Goal: Task Accomplishment & Management: Manage account settings

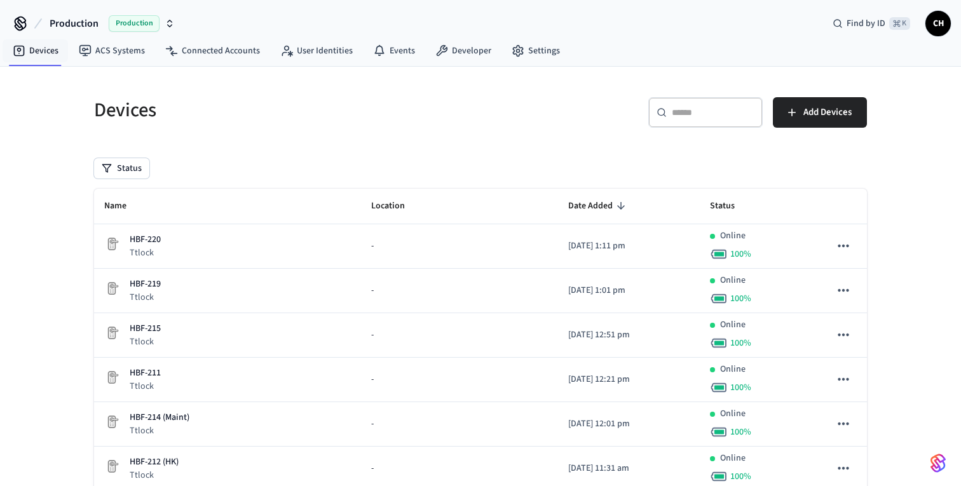
click at [75, 22] on span "Production" at bounding box center [74, 23] width 49 height 15
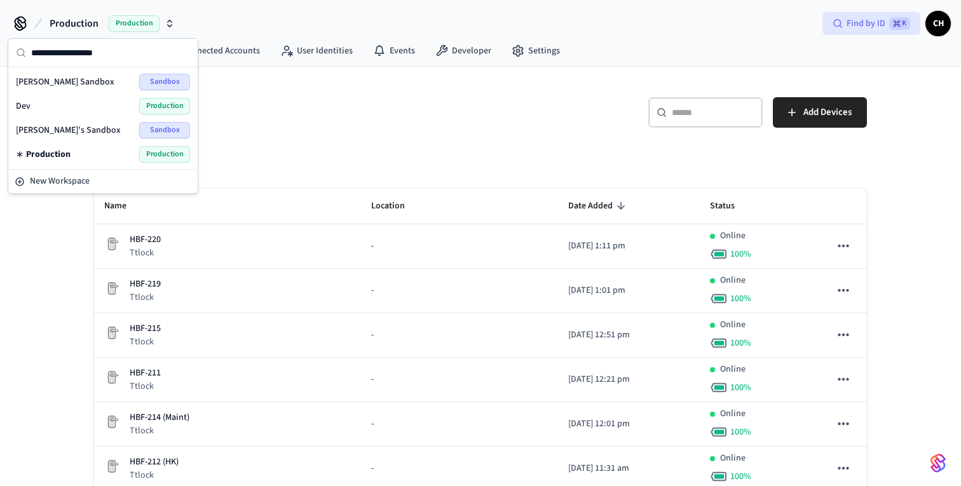
click at [842, 28] on icon at bounding box center [838, 23] width 10 height 10
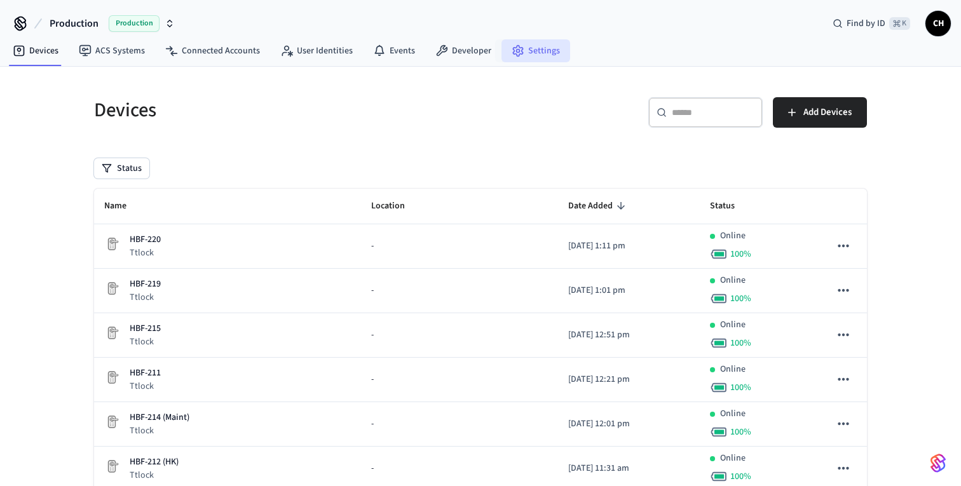
click at [528, 50] on link "Settings" at bounding box center [536, 50] width 69 height 23
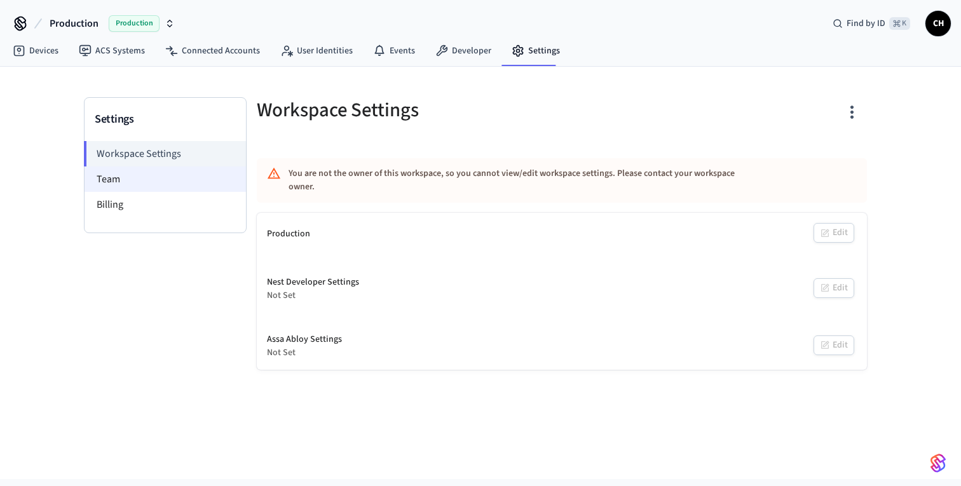
click at [133, 174] on li "Team" at bounding box center [165, 179] width 161 height 25
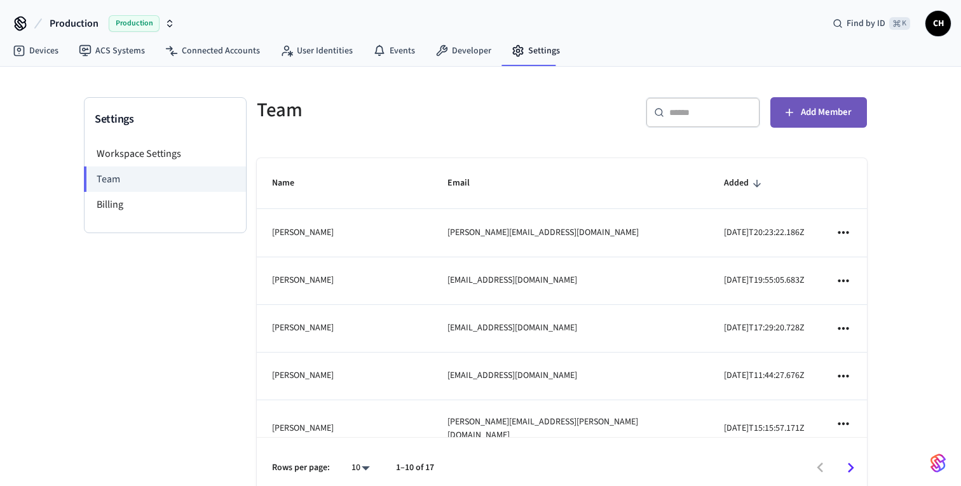
click at [820, 104] on span "Add Member" at bounding box center [826, 112] width 51 height 17
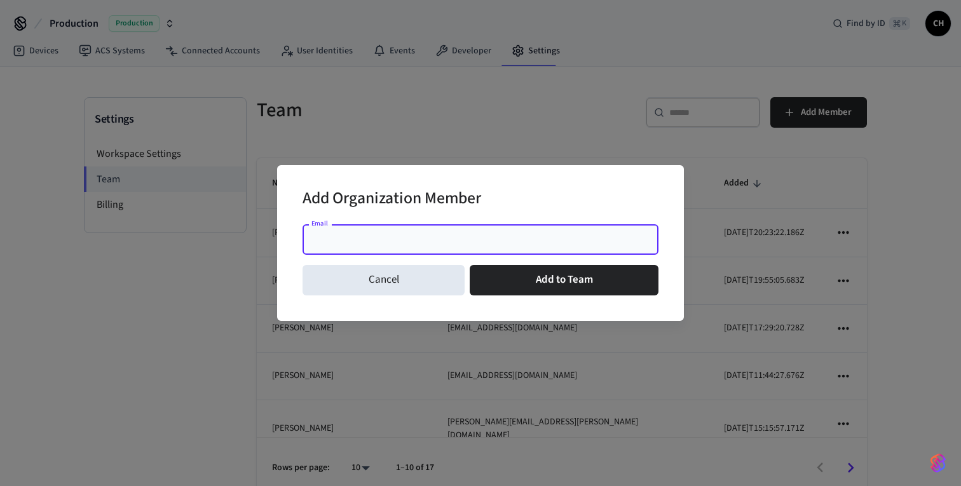
click at [432, 234] on input "Email" at bounding box center [480, 239] width 341 height 13
paste input "**********"
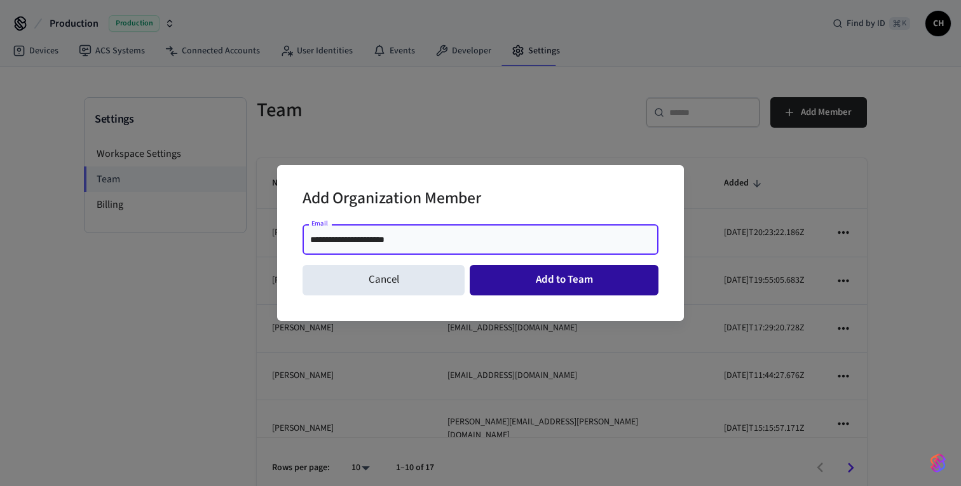
type input "**********"
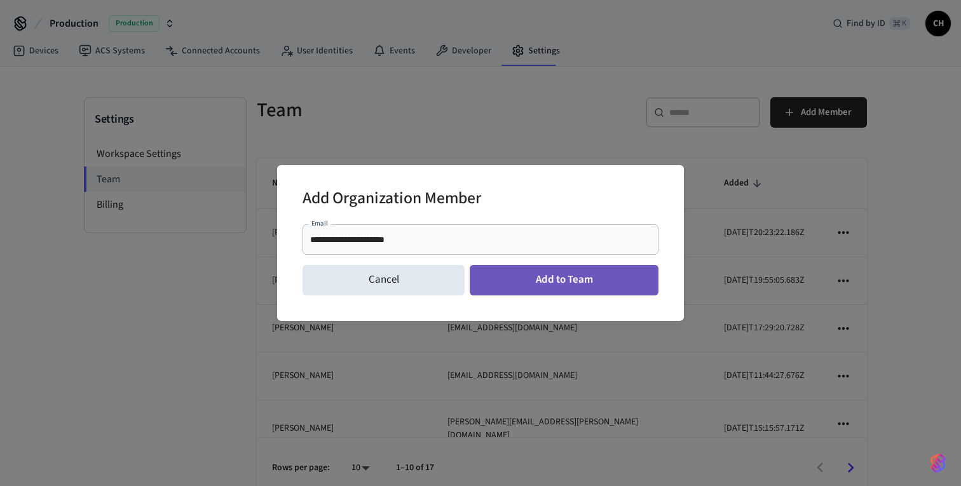
click at [552, 282] on button "Add to Team" at bounding box center [564, 280] width 189 height 31
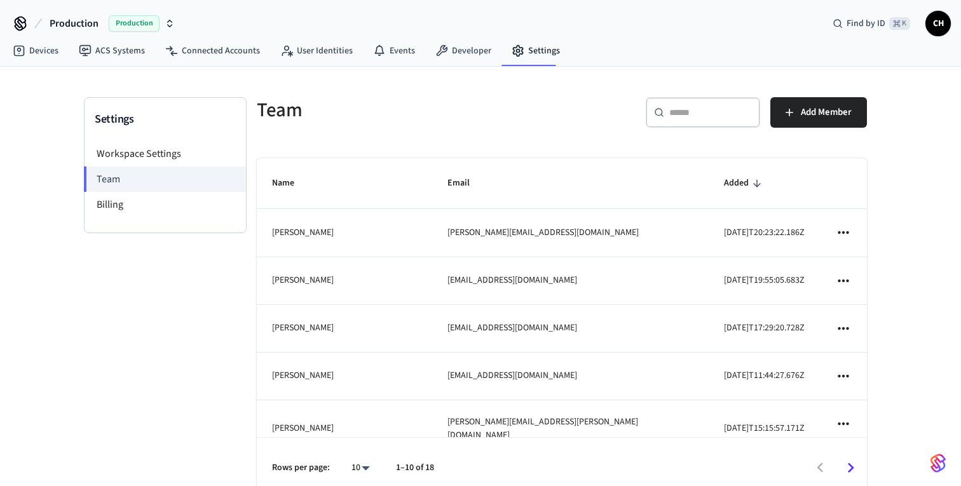
click at [171, 24] on icon "button" at bounding box center [170, 23] width 10 height 10
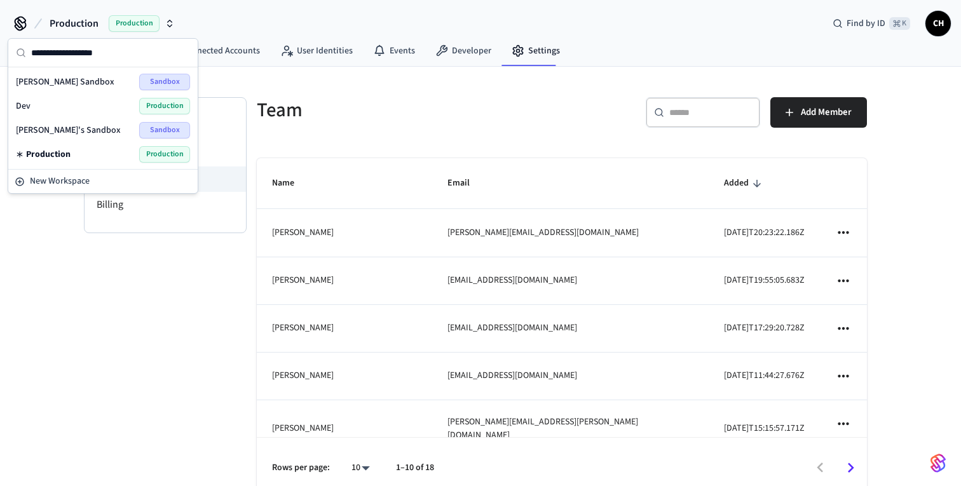
click at [90, 104] on div "Dev Production" at bounding box center [103, 106] width 174 height 17
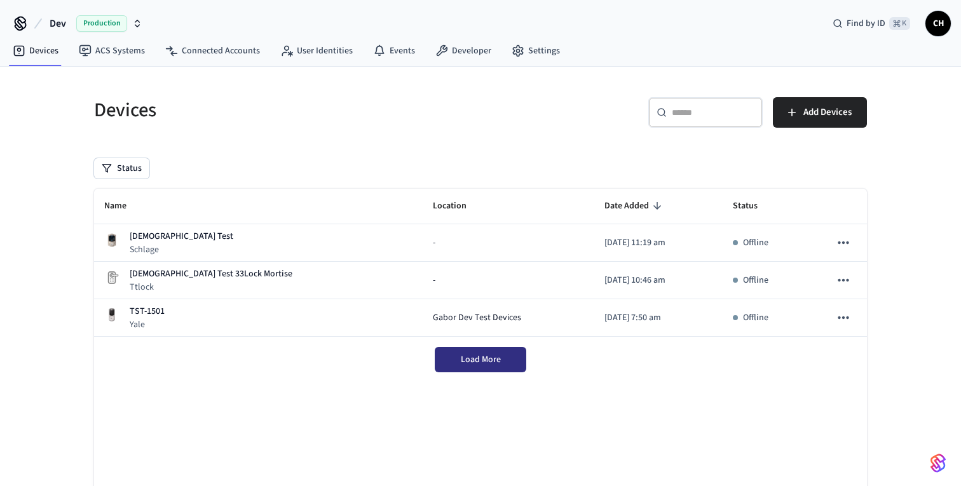
click at [458, 366] on button "Load More" at bounding box center [481, 359] width 92 height 25
click at [100, 25] on span "Production" at bounding box center [101, 23] width 51 height 17
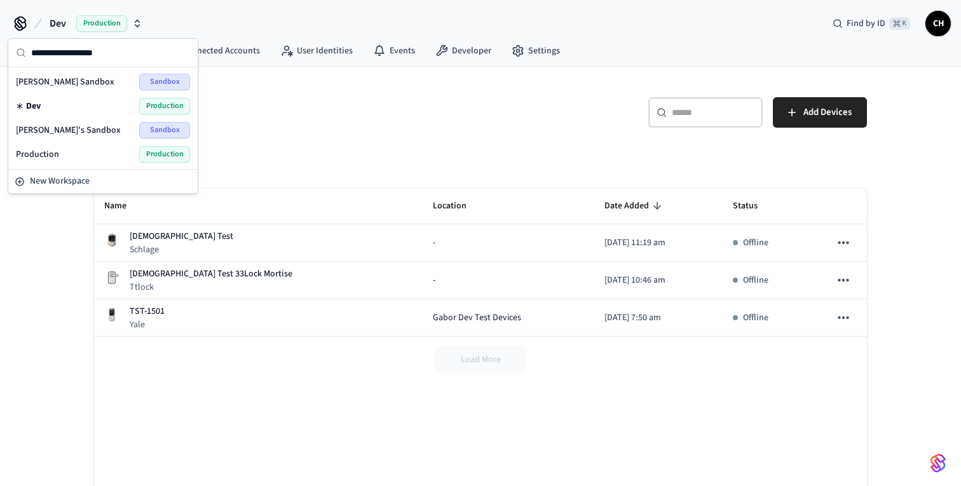
click at [97, 127] on div "Gábor's Sandbox Sandbox" at bounding box center [103, 130] width 174 height 17
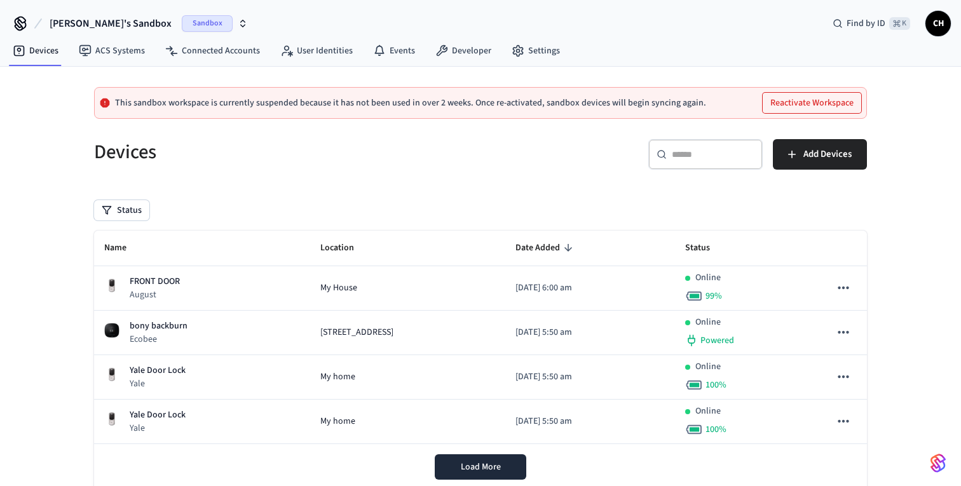
click at [364, 169] on div "Devices" at bounding box center [276, 152] width 394 height 56
click at [182, 18] on span "Sandbox" at bounding box center [207, 23] width 51 height 17
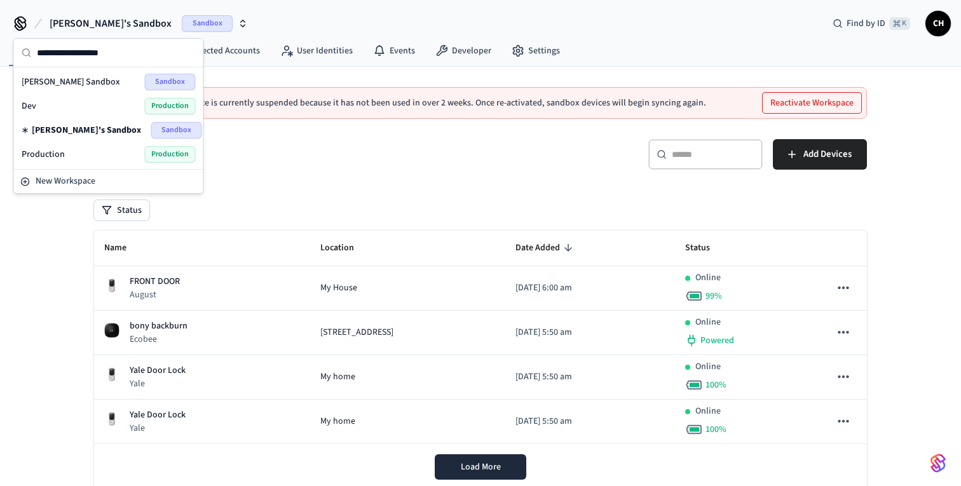
click at [60, 112] on div "Dev Production" at bounding box center [109, 106] width 174 height 17
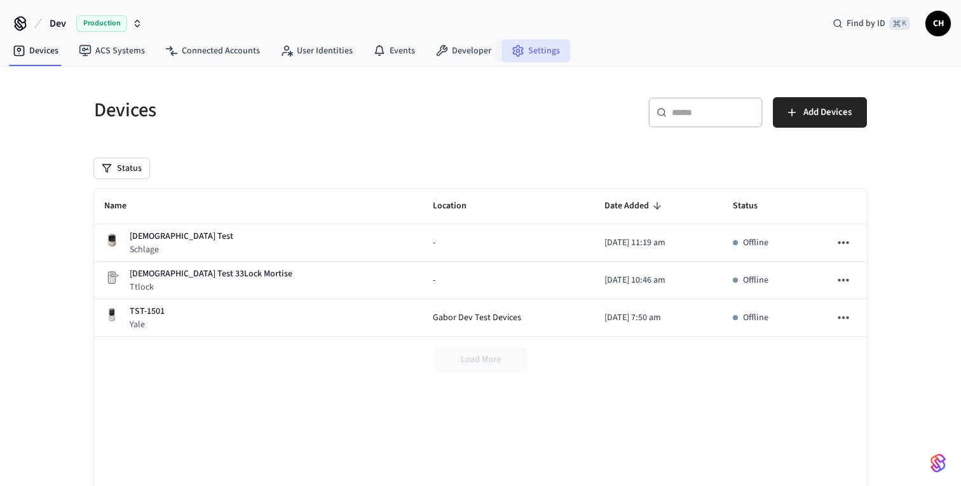
click at [526, 52] on link "Settings" at bounding box center [536, 50] width 69 height 23
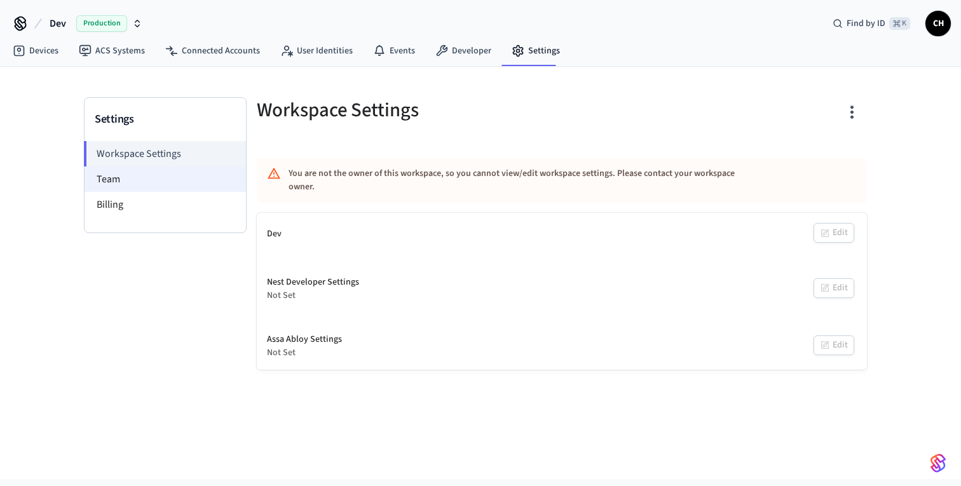
click at [169, 186] on li "Team" at bounding box center [165, 179] width 161 height 25
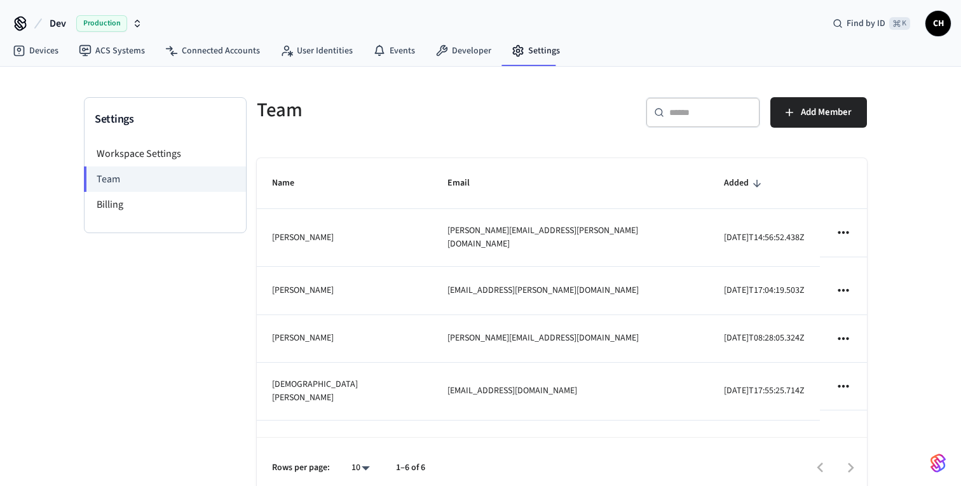
click at [716, 127] on div "​ ​" at bounding box center [703, 112] width 114 height 31
paste input "**********"
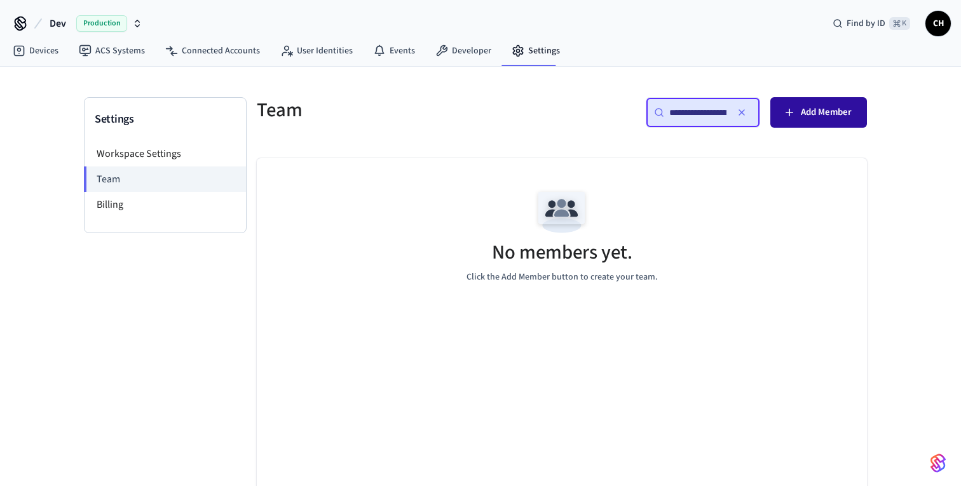
scroll to position [0, 43]
type input "**********"
click at [818, 113] on span "Add Member" at bounding box center [826, 112] width 51 height 17
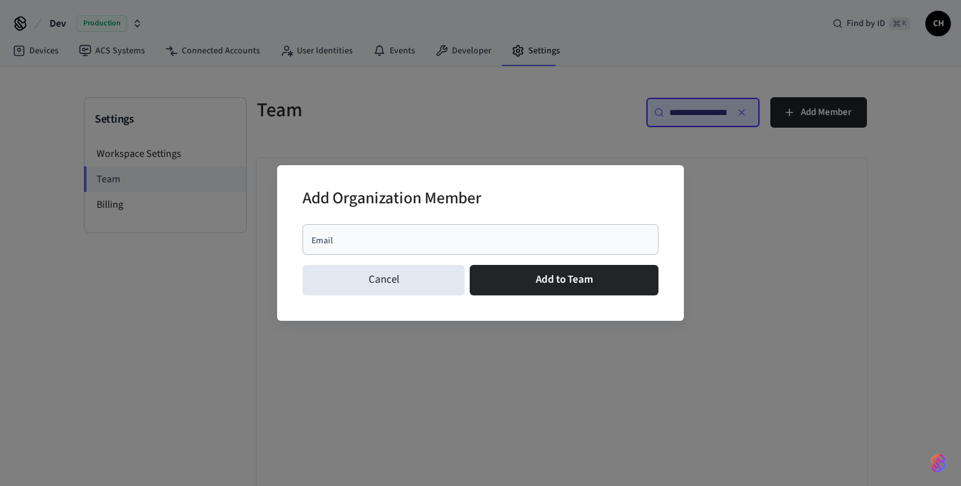
click at [506, 242] on input "Email" at bounding box center [480, 239] width 341 height 13
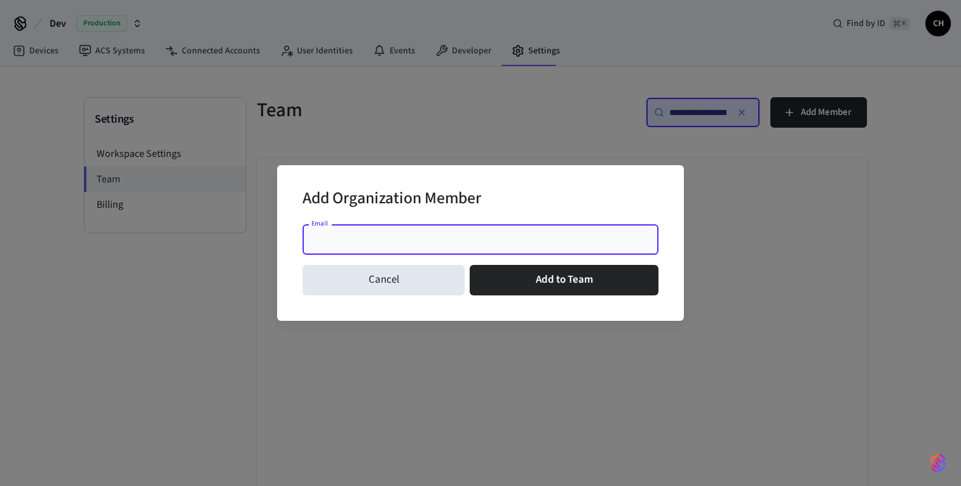
paste input "**********"
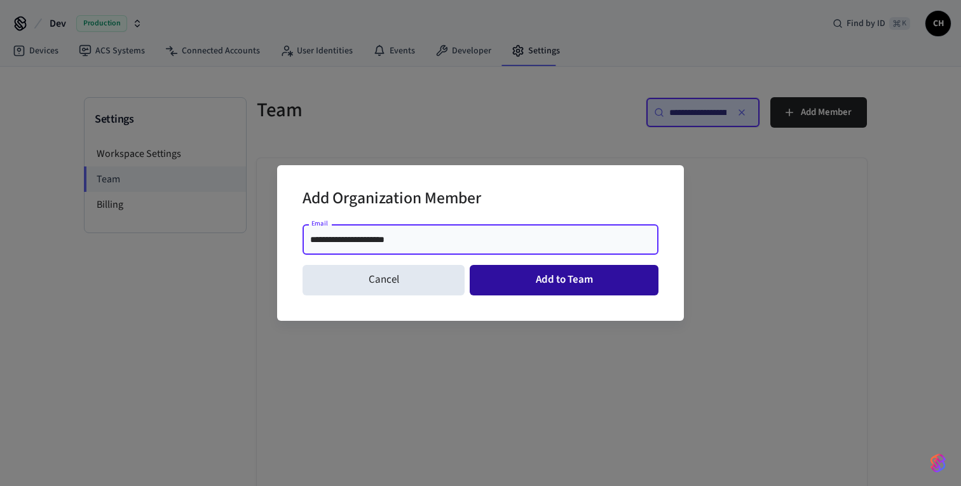
type input "**********"
click at [554, 290] on button "Add to Team" at bounding box center [564, 280] width 189 height 31
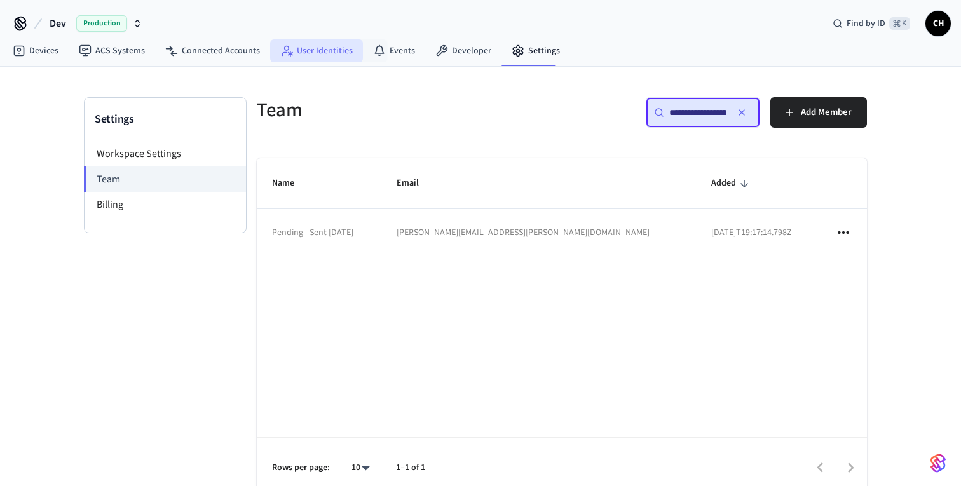
click at [318, 44] on link "User Identities" at bounding box center [316, 50] width 93 height 23
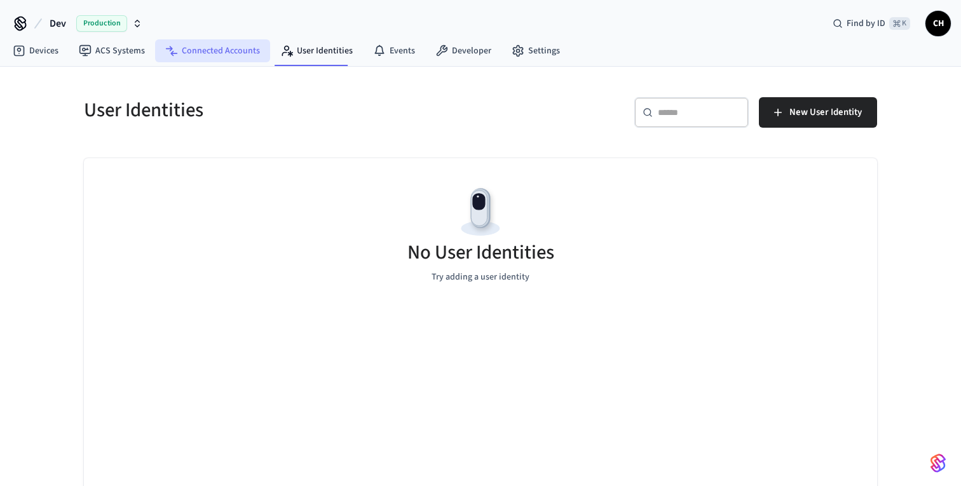
click at [235, 46] on link "Connected Accounts" at bounding box center [212, 50] width 115 height 23
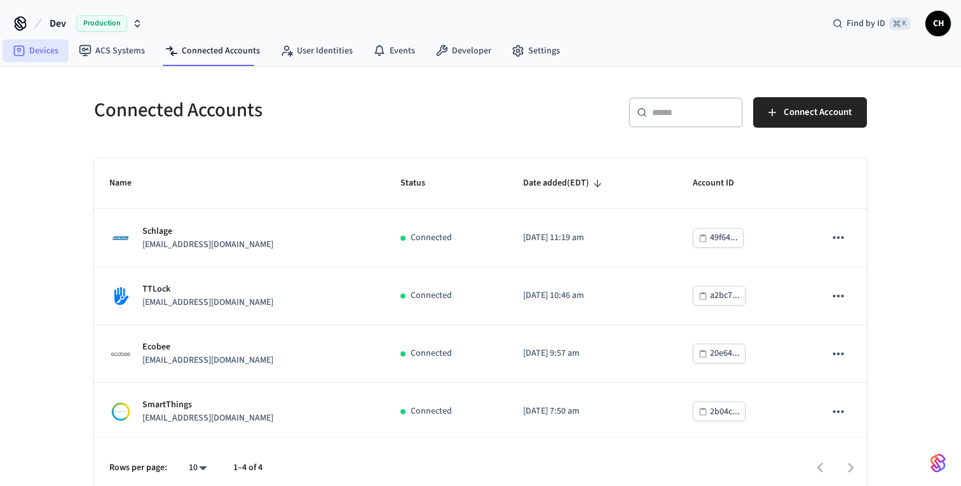
click at [32, 48] on link "Devices" at bounding box center [36, 50] width 66 height 23
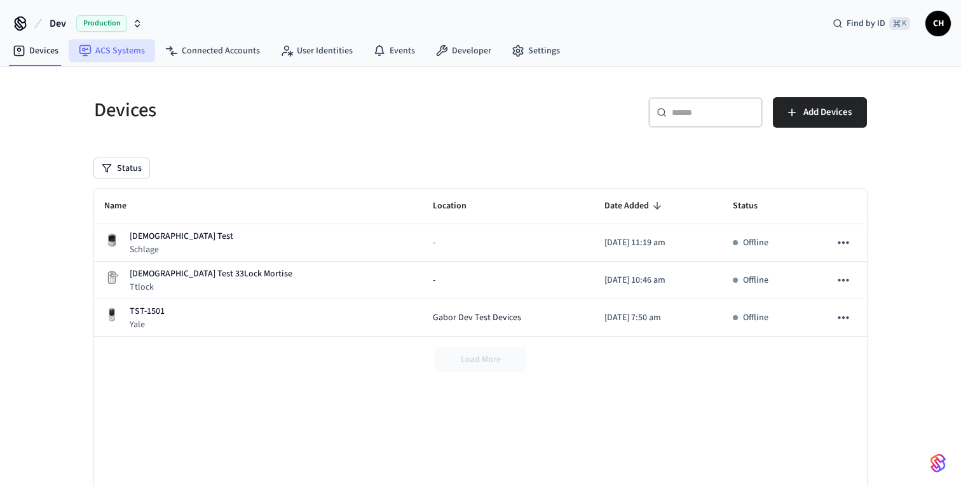
click at [108, 48] on link "ACS Systems" at bounding box center [112, 50] width 86 height 23
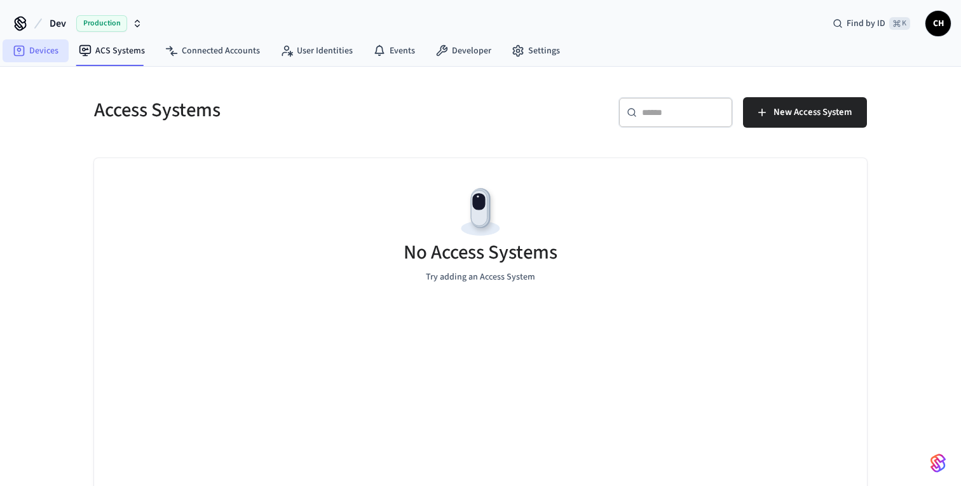
click at [26, 49] on link "Devices" at bounding box center [36, 50] width 66 height 23
